Goal: Task Accomplishment & Management: Manage account settings

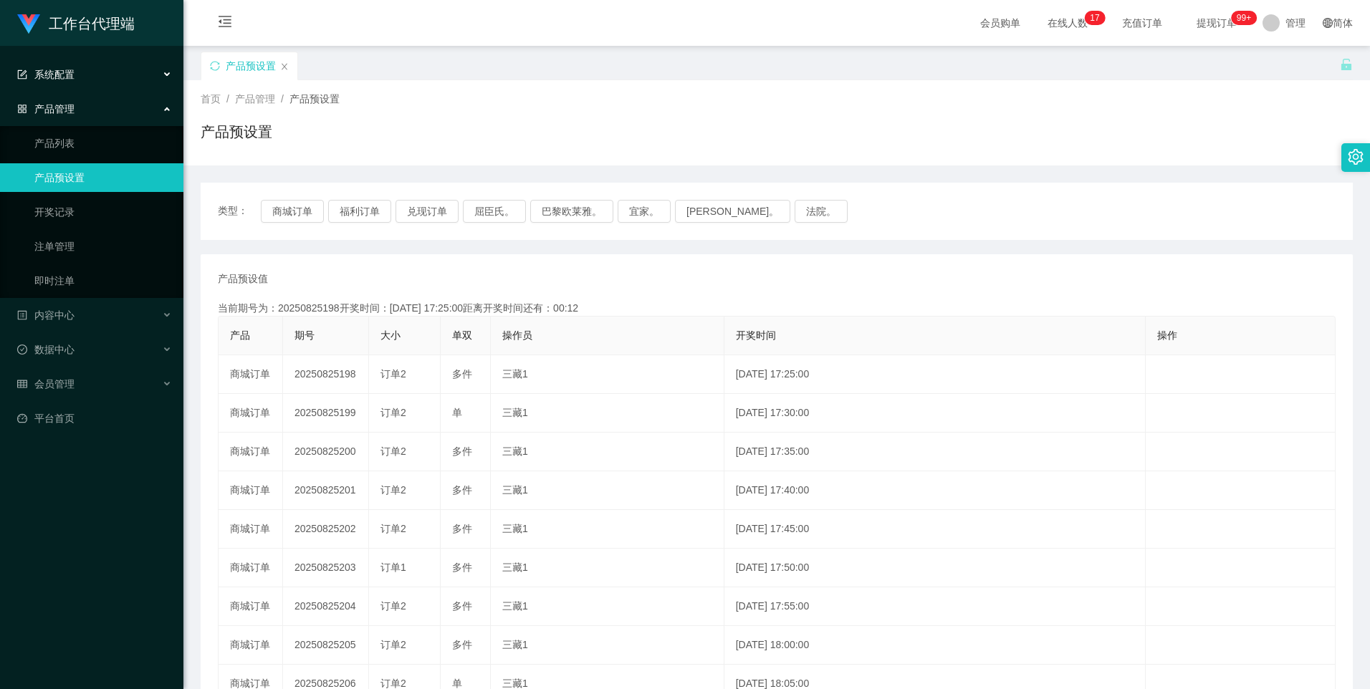
click at [90, 77] on div "系统配置" at bounding box center [91, 74] width 183 height 29
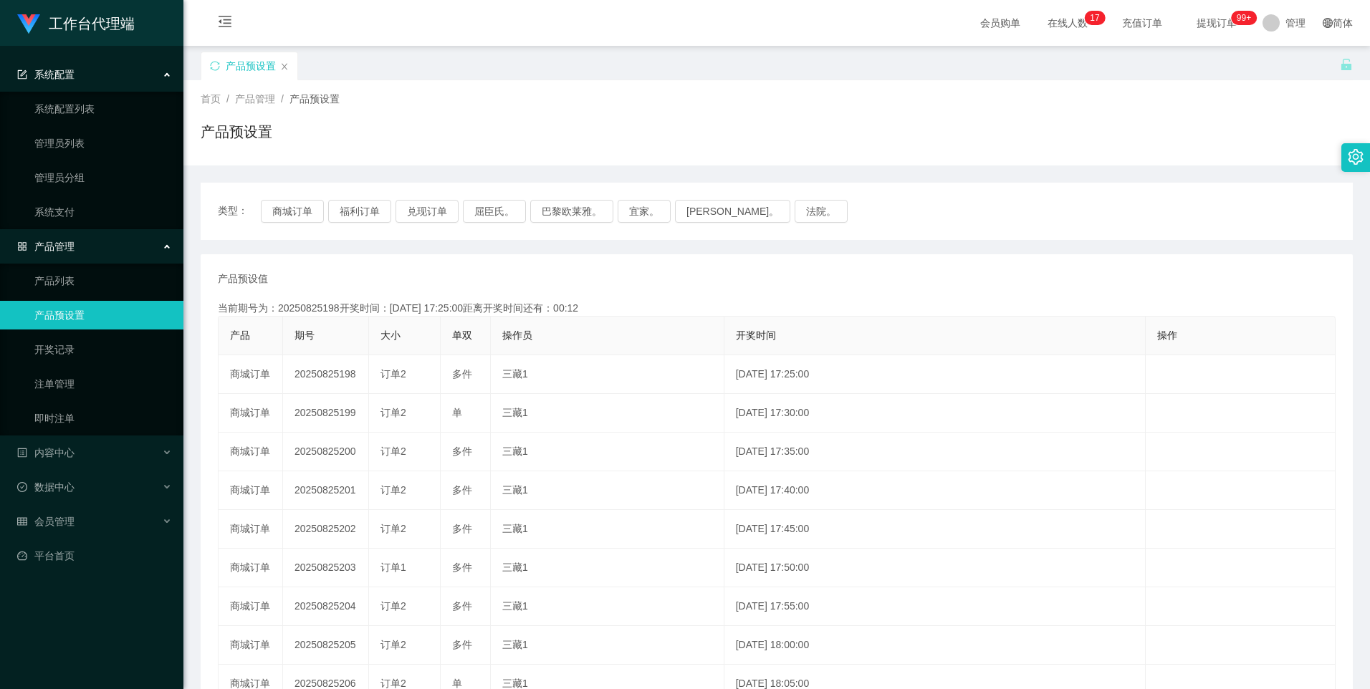
click at [90, 69] on div "系统配置" at bounding box center [91, 74] width 183 height 29
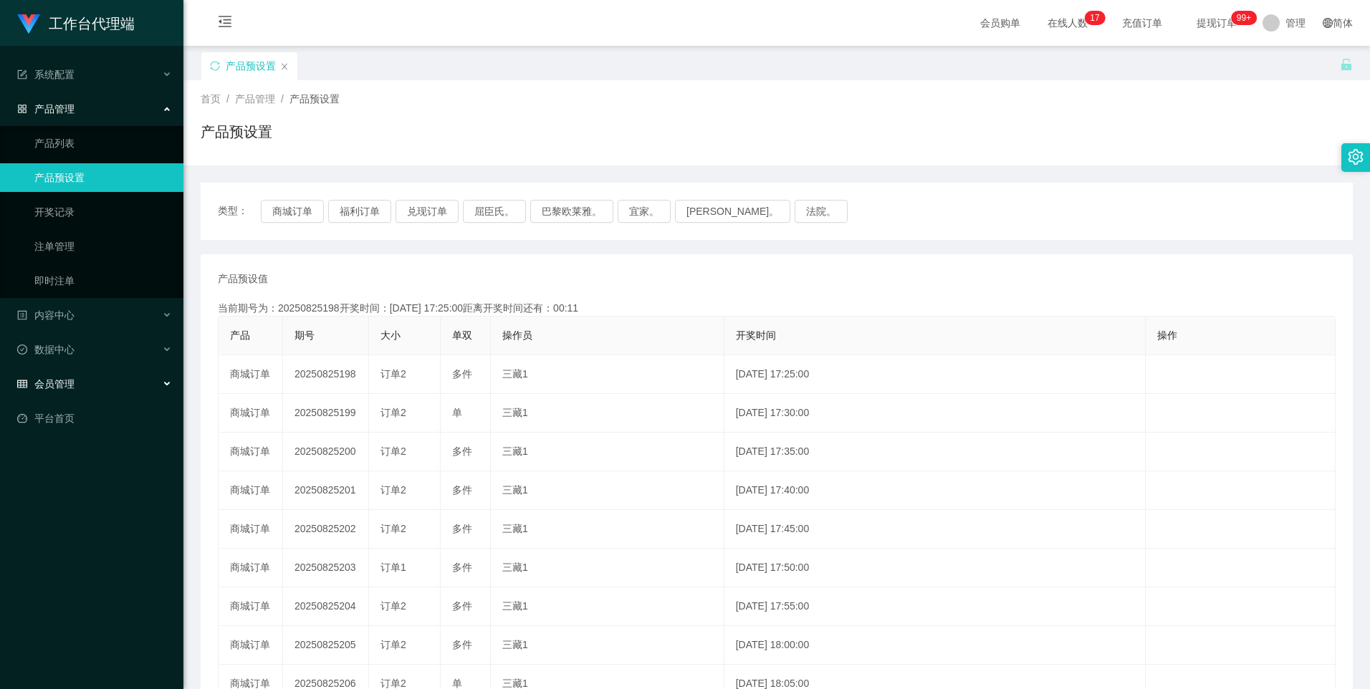
click at [80, 380] on div "会员管理" at bounding box center [91, 384] width 183 height 29
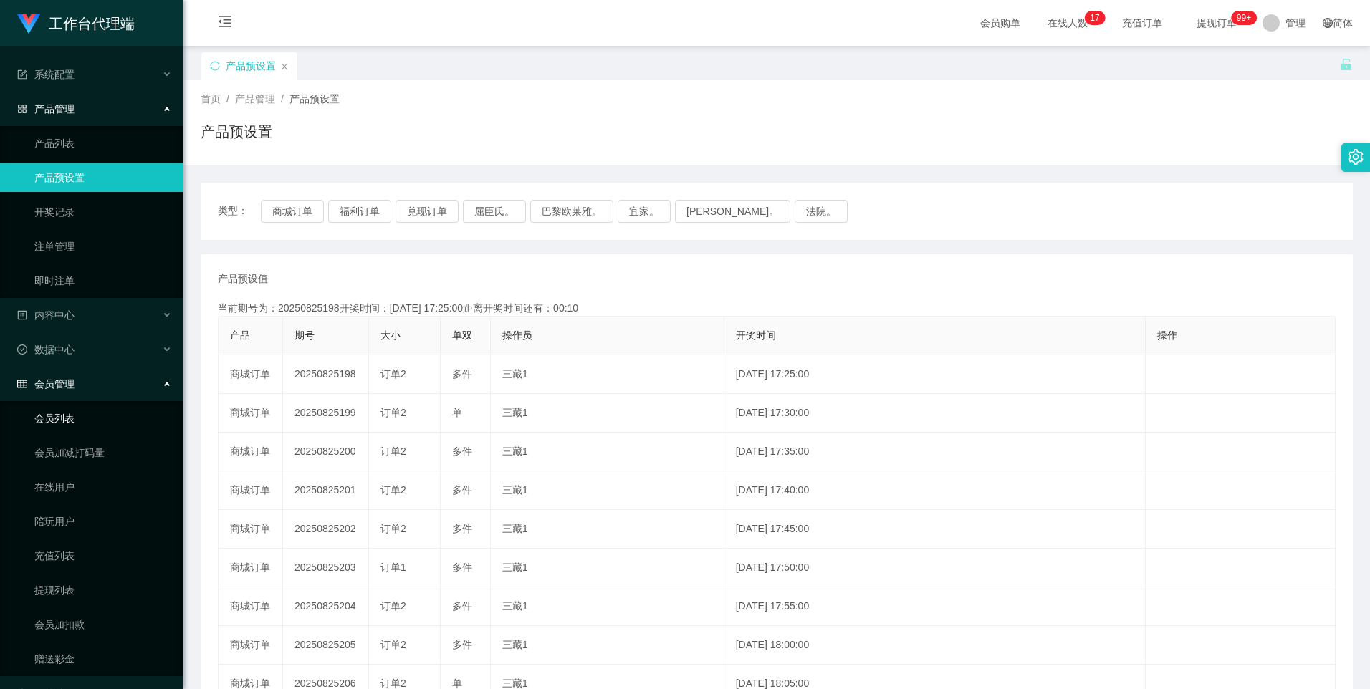
click at [68, 412] on link "会员列表" at bounding box center [103, 418] width 138 height 29
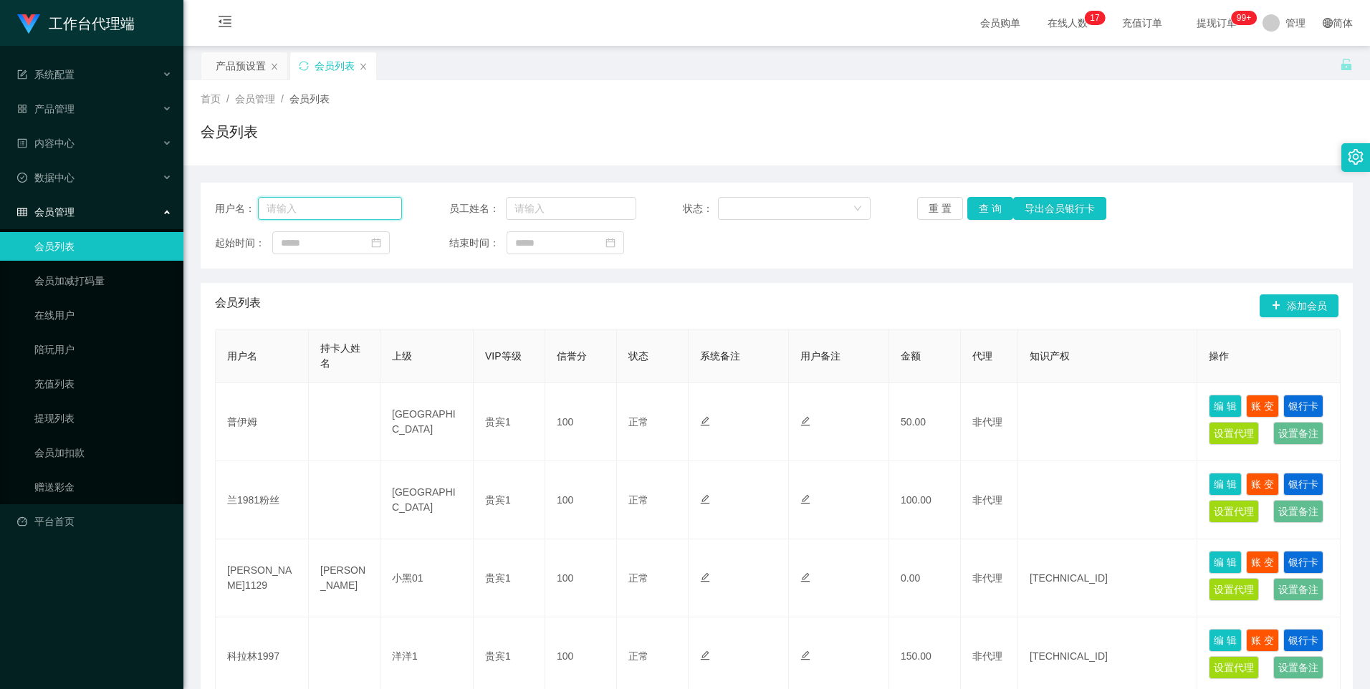
drag, startPoint x: 362, startPoint y: 209, endPoint x: 359, endPoint y: 220, distance: 11.1
click at [362, 209] on input "text" at bounding box center [330, 208] width 145 height 23
paste input "JunHaoLoo"
type input "JunHaoLoo"
click at [979, 205] on button "查 询" at bounding box center [990, 208] width 46 height 23
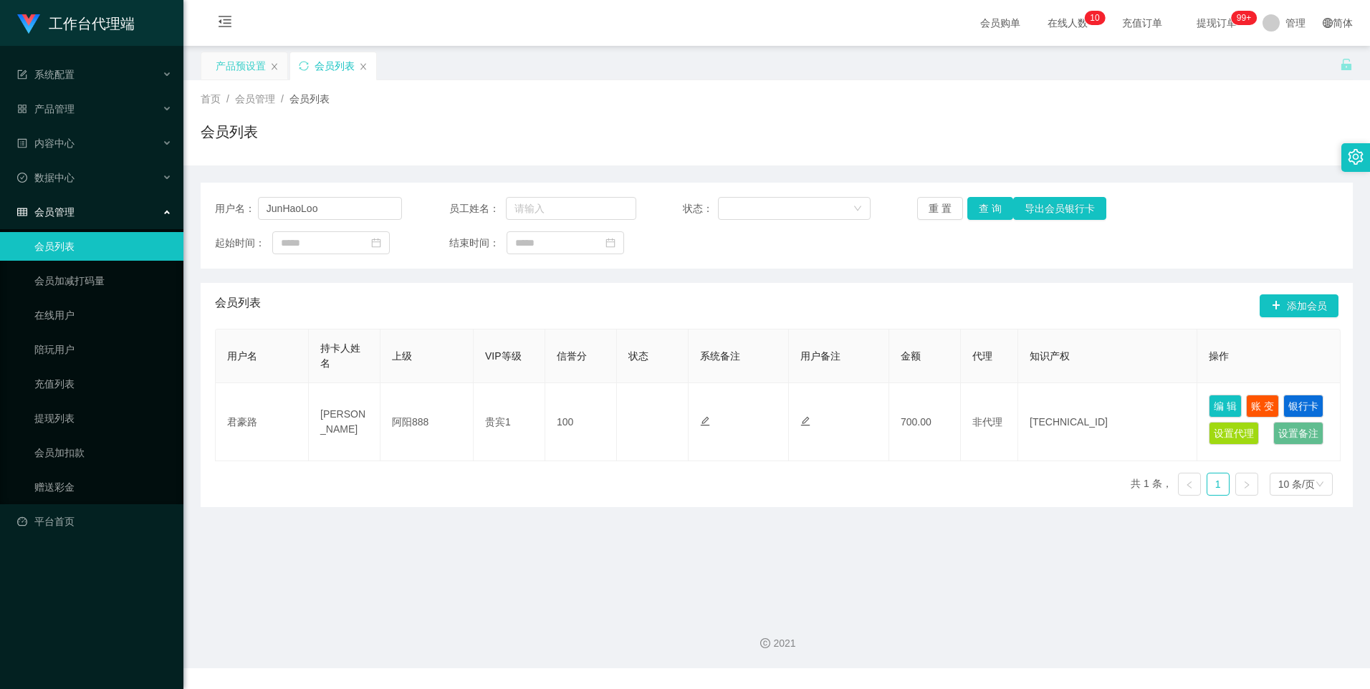
click at [231, 71] on div "产品预设置" at bounding box center [241, 65] width 50 height 27
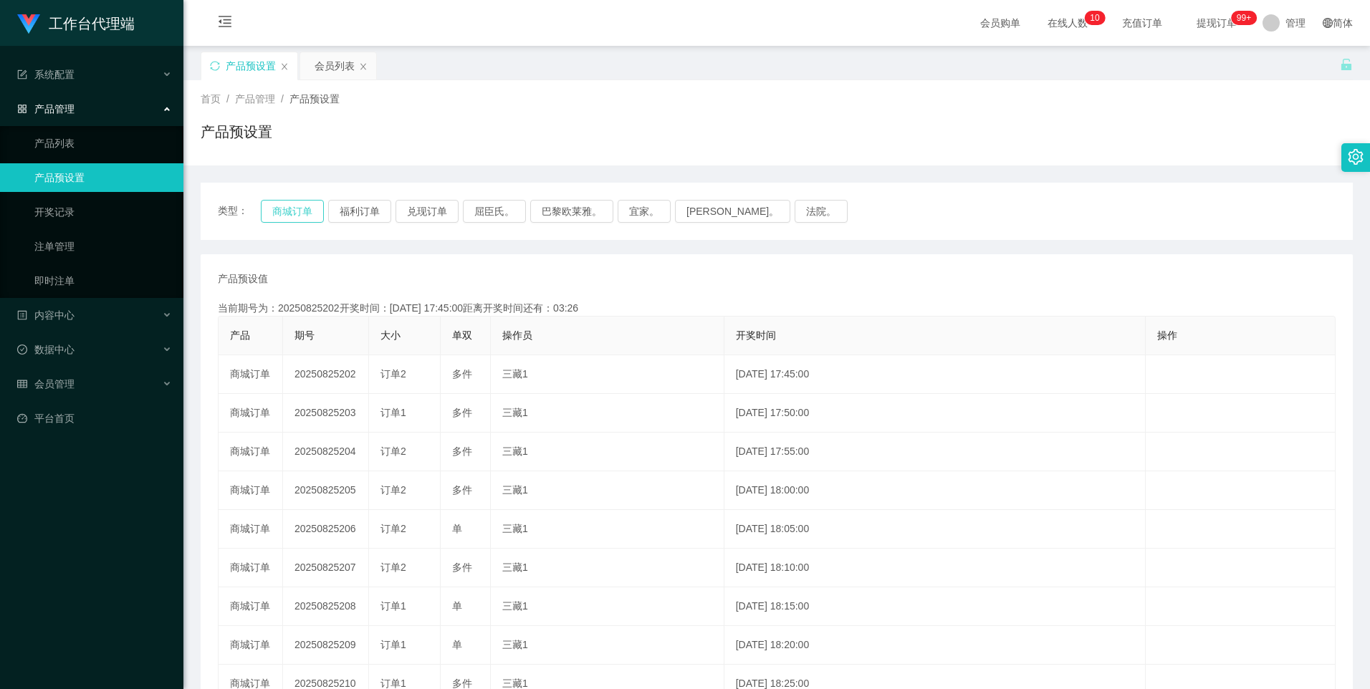
click at [293, 209] on button "商城订单" at bounding box center [292, 211] width 63 height 23
click at [284, 215] on button "商城订单" at bounding box center [292, 211] width 63 height 23
click at [794, 214] on button "法院。" at bounding box center [820, 211] width 53 height 23
